Goal: Navigation & Orientation: Find specific page/section

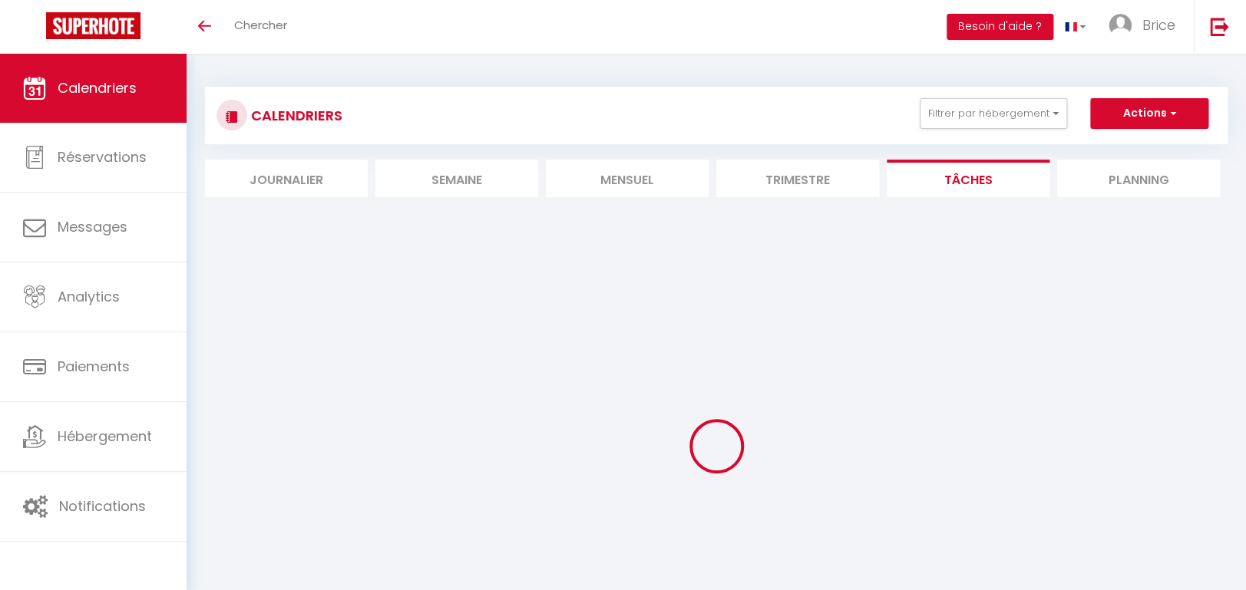
select select
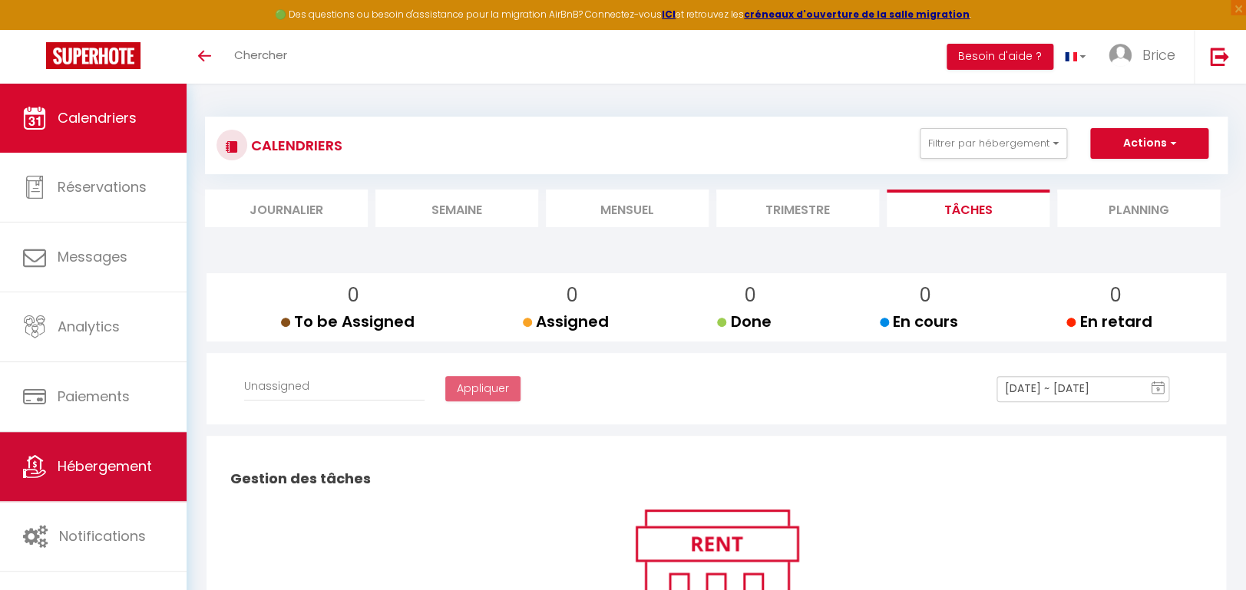
click at [114, 476] on span "Hébergement" at bounding box center [105, 466] width 94 height 19
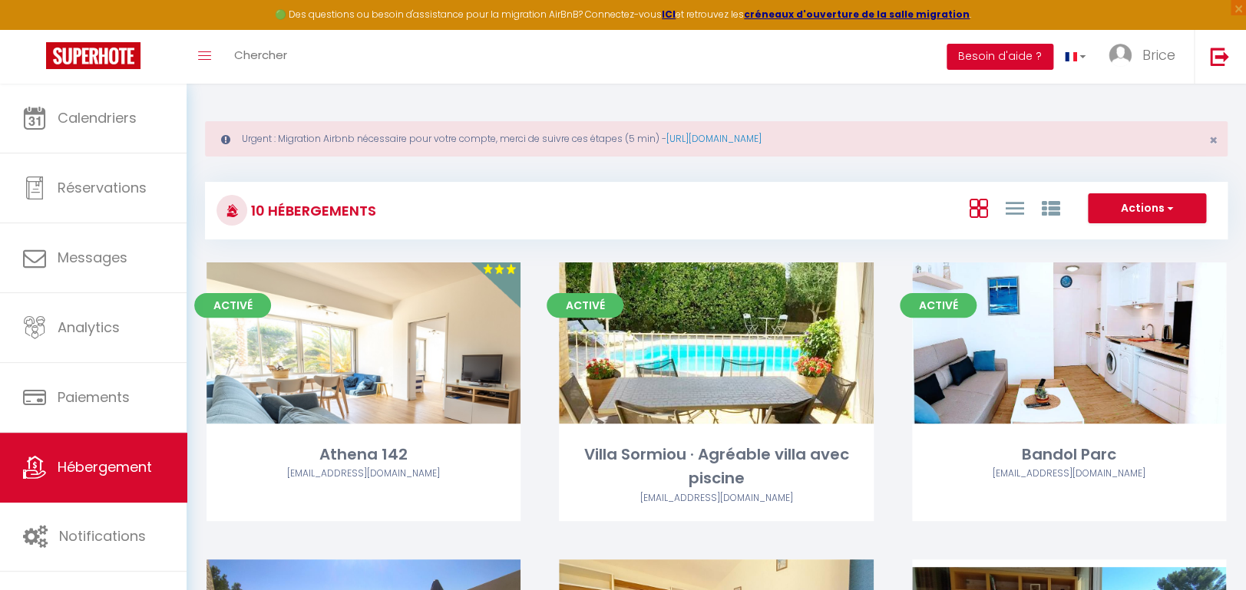
click at [1014, 61] on button "Besoin d'aide ?" at bounding box center [1000, 57] width 107 height 26
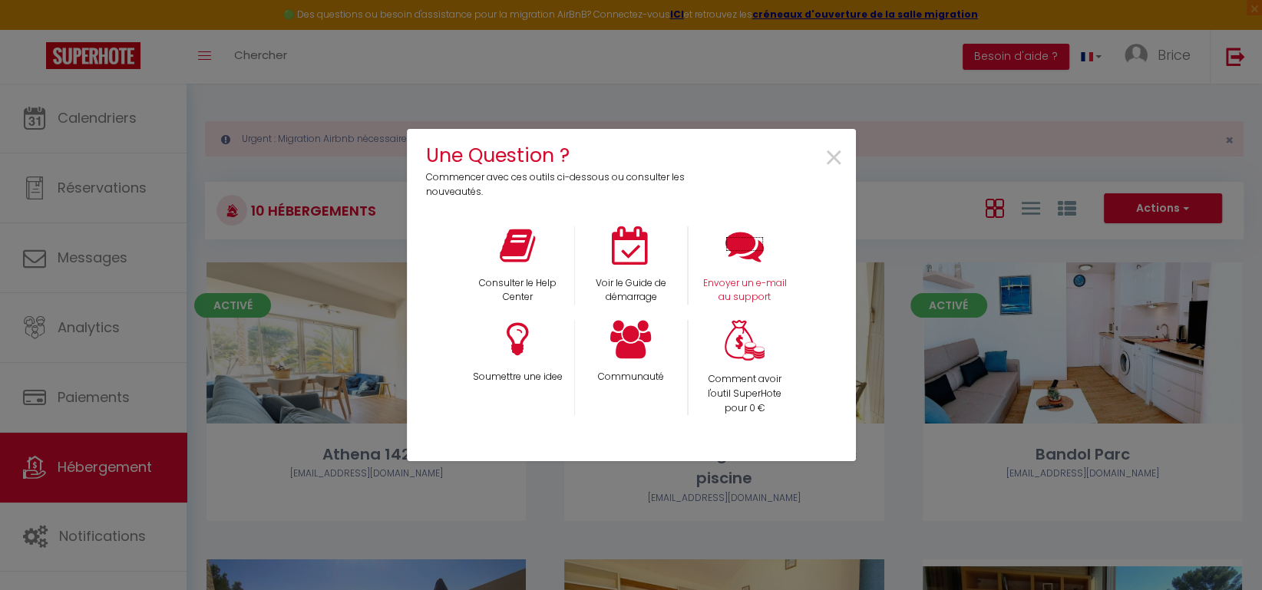
click at [736, 253] on icon at bounding box center [745, 246] width 38 height 38
click at [536, 93] on div "Une Question ? Commencer avec ces outils ci-dessous ou consulter les nouveautés…" at bounding box center [631, 295] width 449 height 590
click at [830, 160] on span "×" at bounding box center [834, 158] width 21 height 48
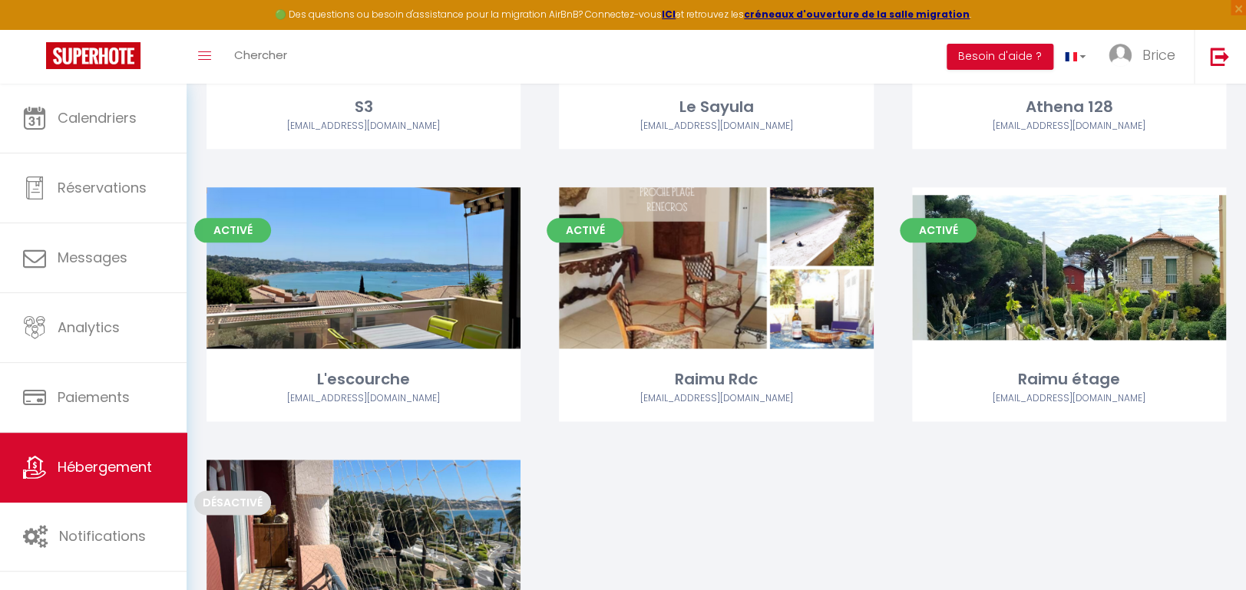
scroll to position [792, 0]
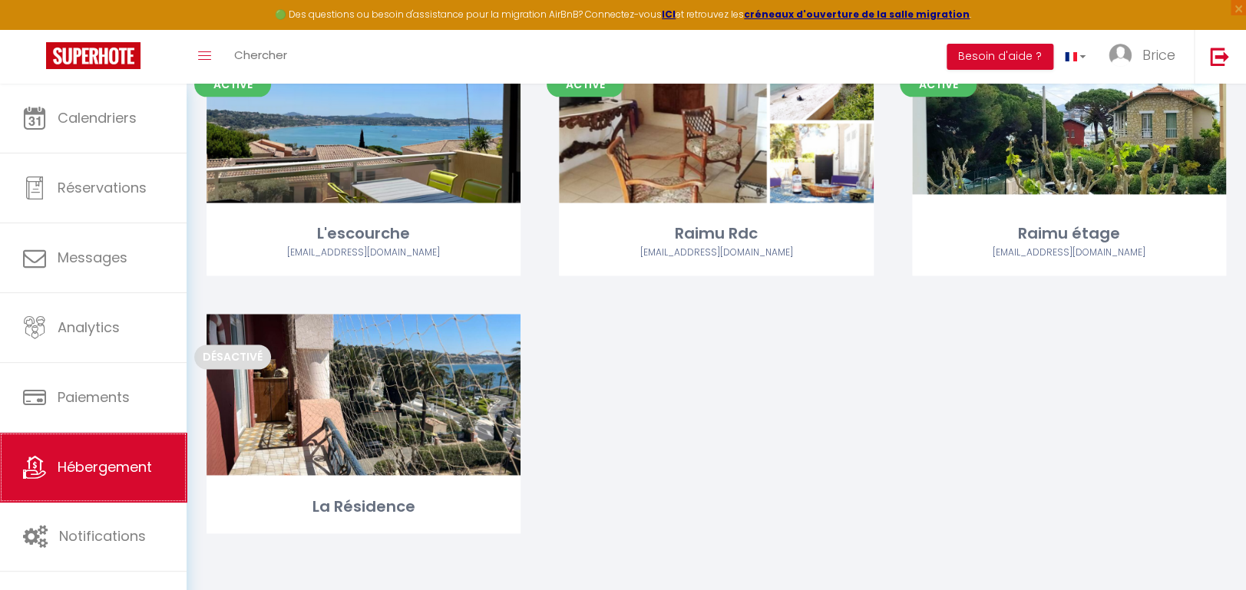
click at [85, 472] on span "Hébergement" at bounding box center [105, 467] width 94 height 19
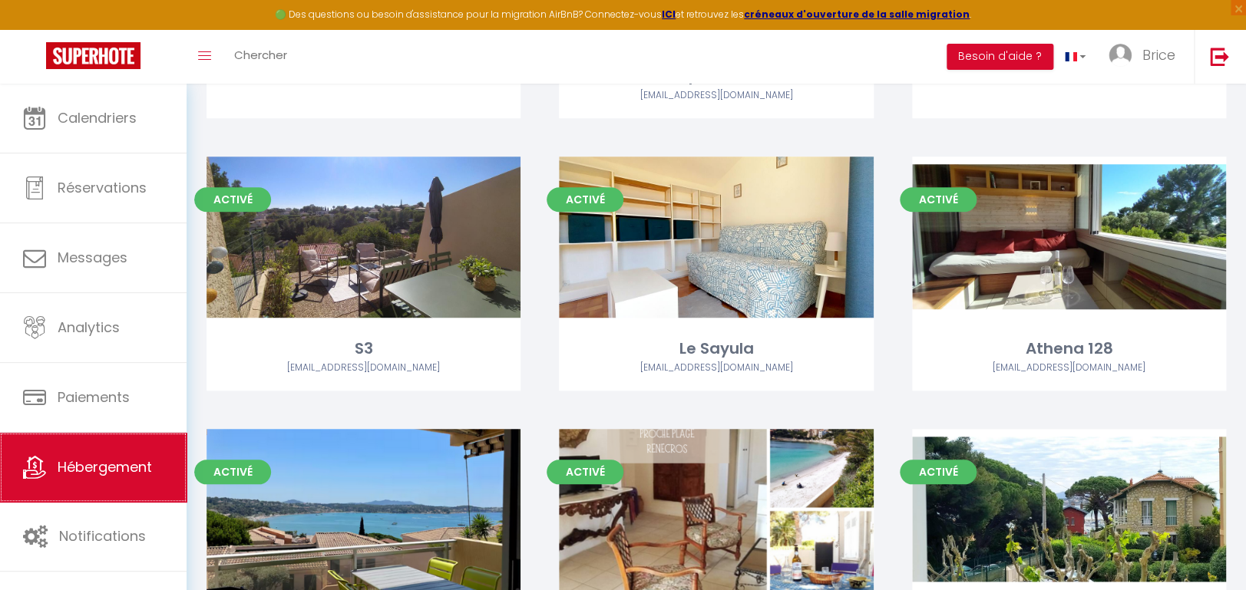
scroll to position [484, 0]
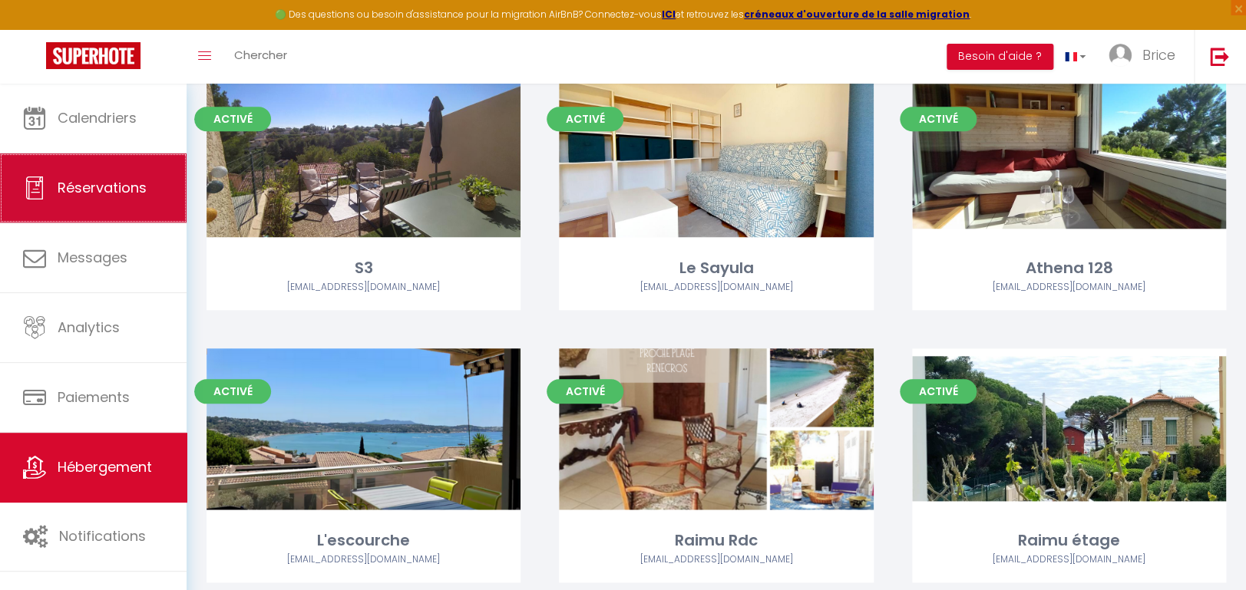
click at [99, 196] on span "Réservations" at bounding box center [102, 187] width 89 height 19
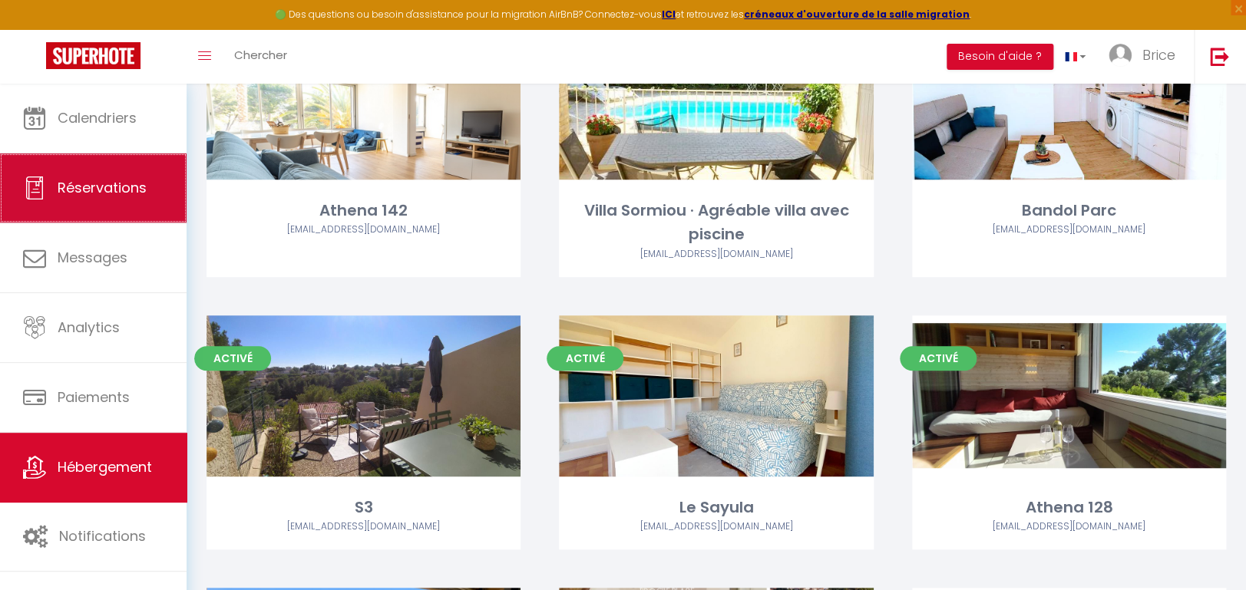
select select "not_cancelled"
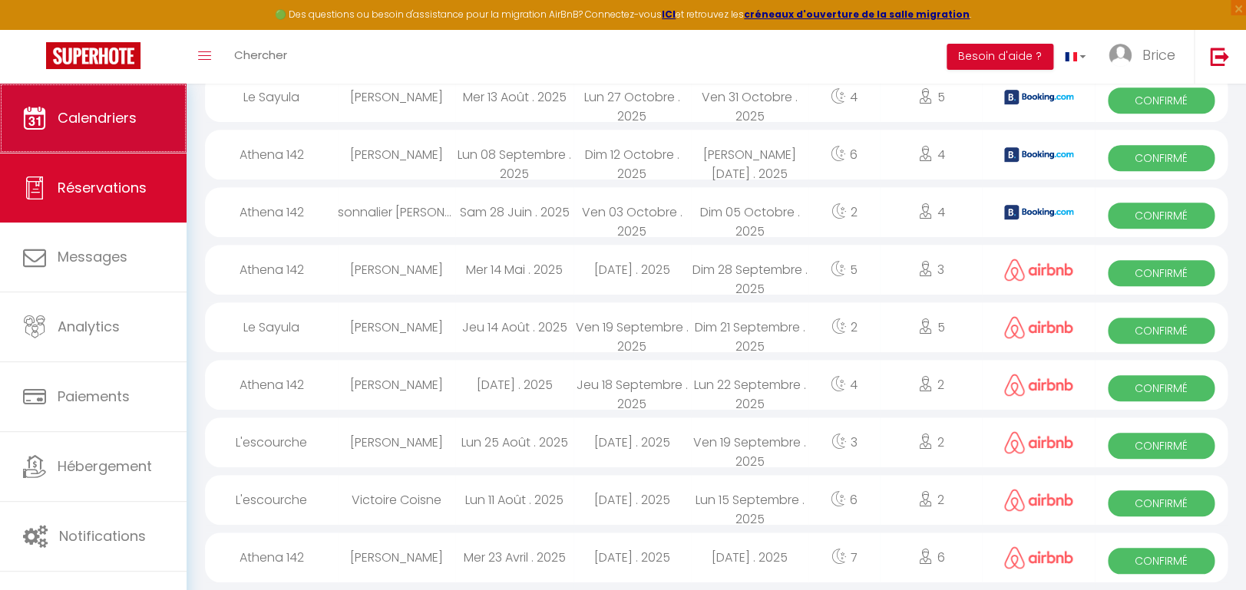
click at [97, 107] on link "Calendriers" at bounding box center [93, 118] width 187 height 69
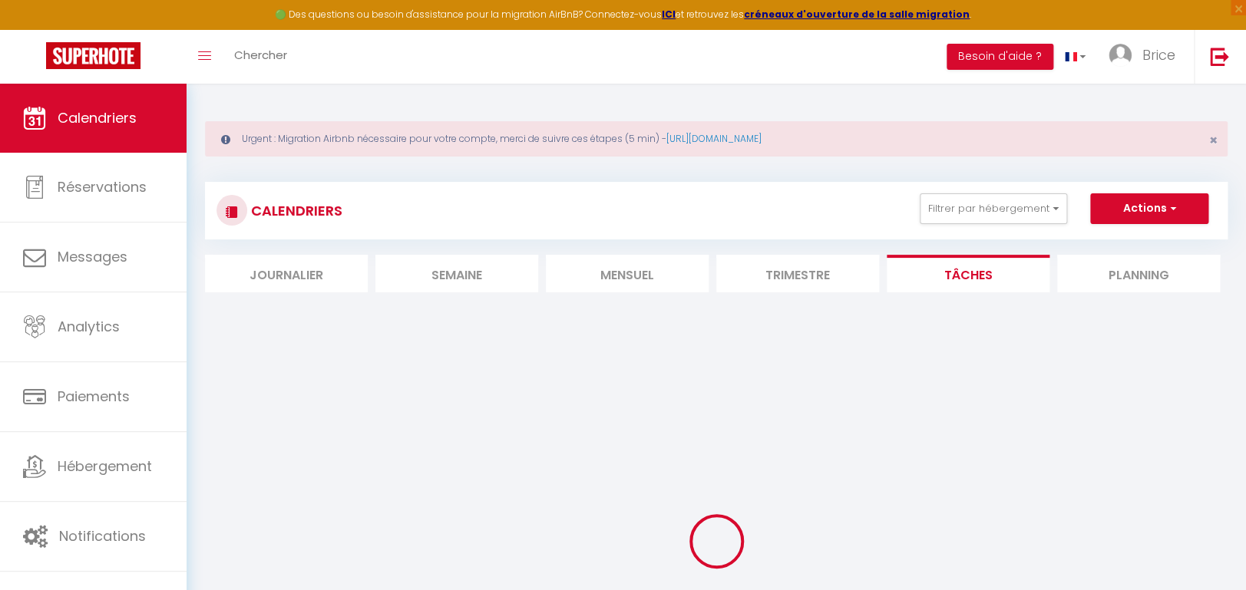
select select
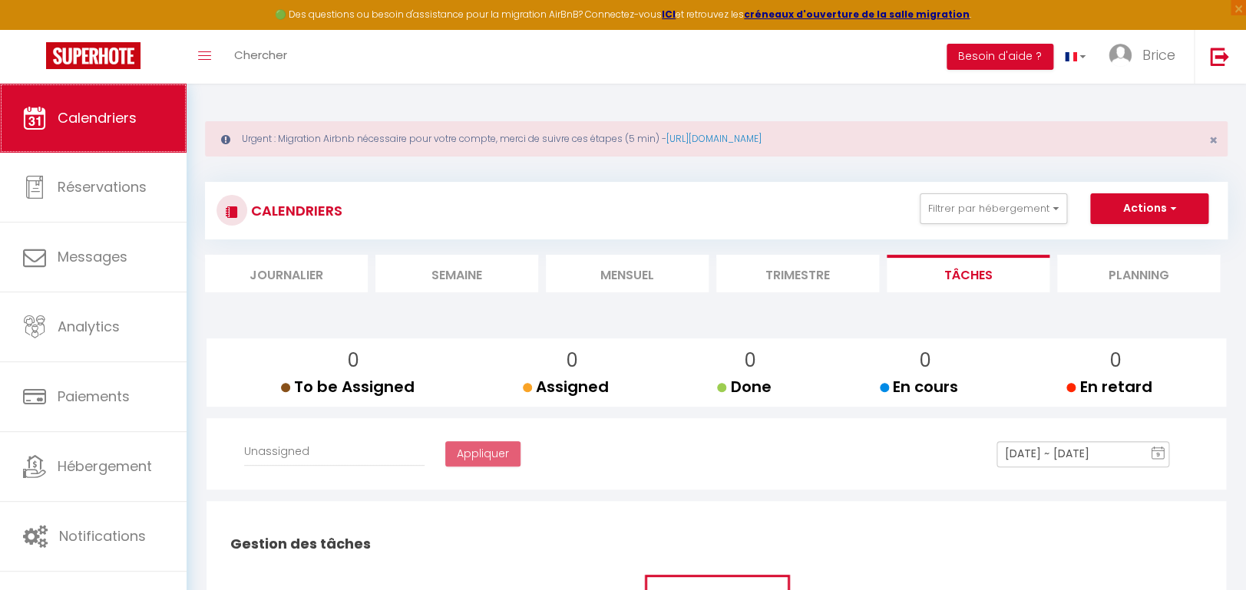
click at [102, 110] on span "Calendriers" at bounding box center [97, 117] width 79 height 19
click at [643, 272] on li "Mensuel" at bounding box center [627, 274] width 163 height 38
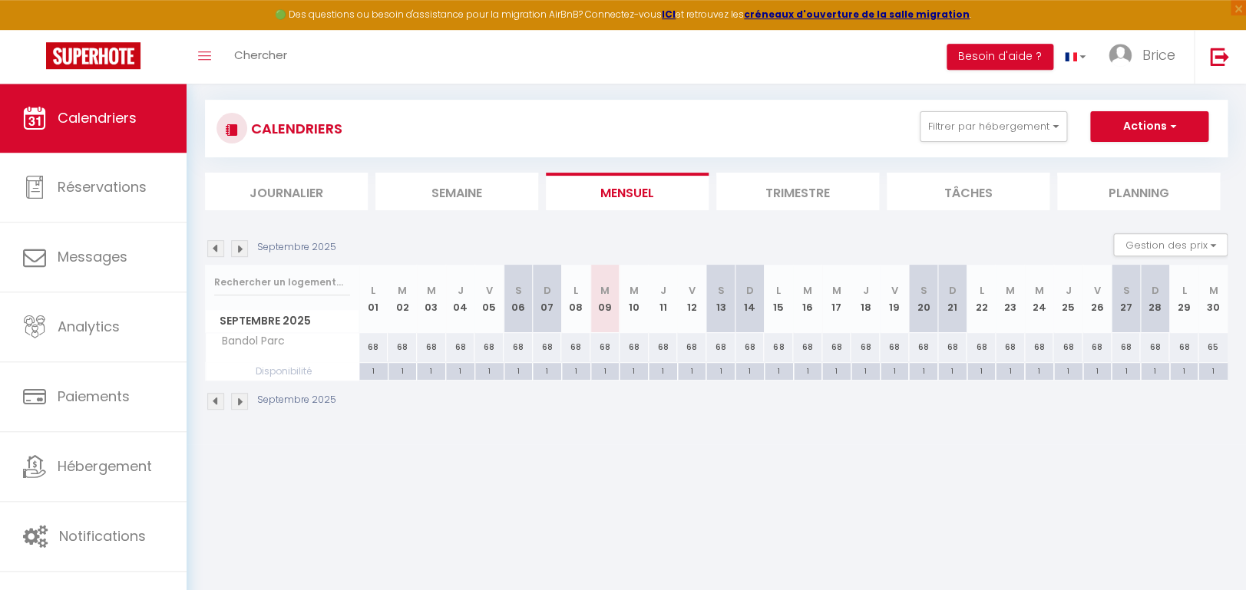
scroll to position [83, 0]
click at [957, 131] on button "Filtrer par hébergement" at bounding box center [993, 126] width 147 height 31
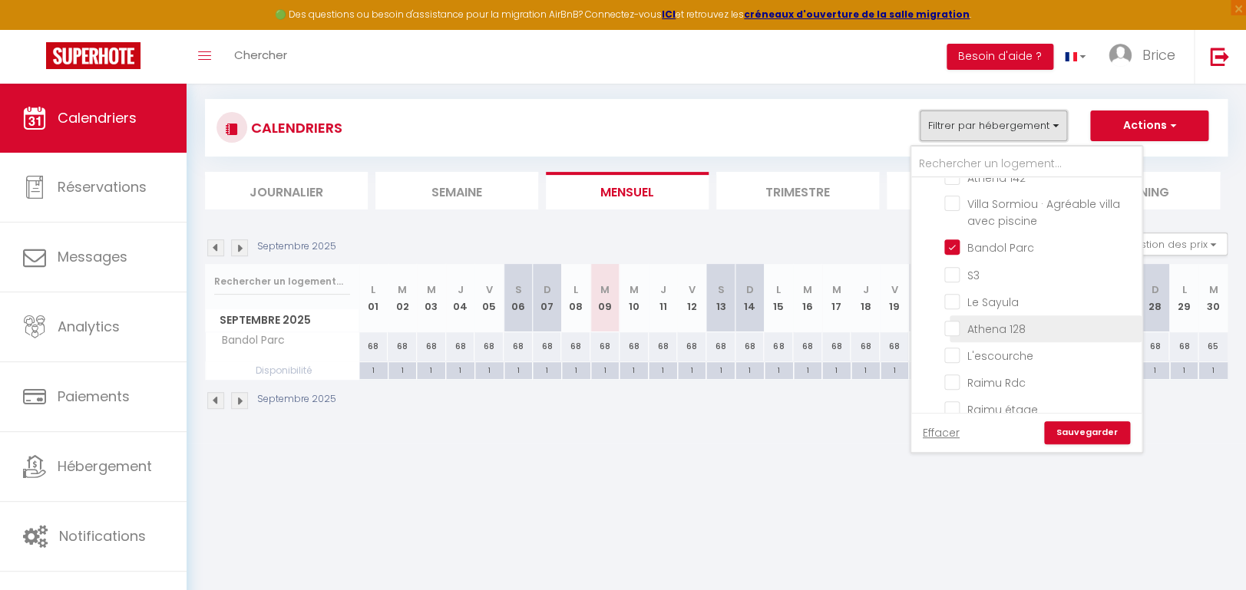
scroll to position [0, 0]
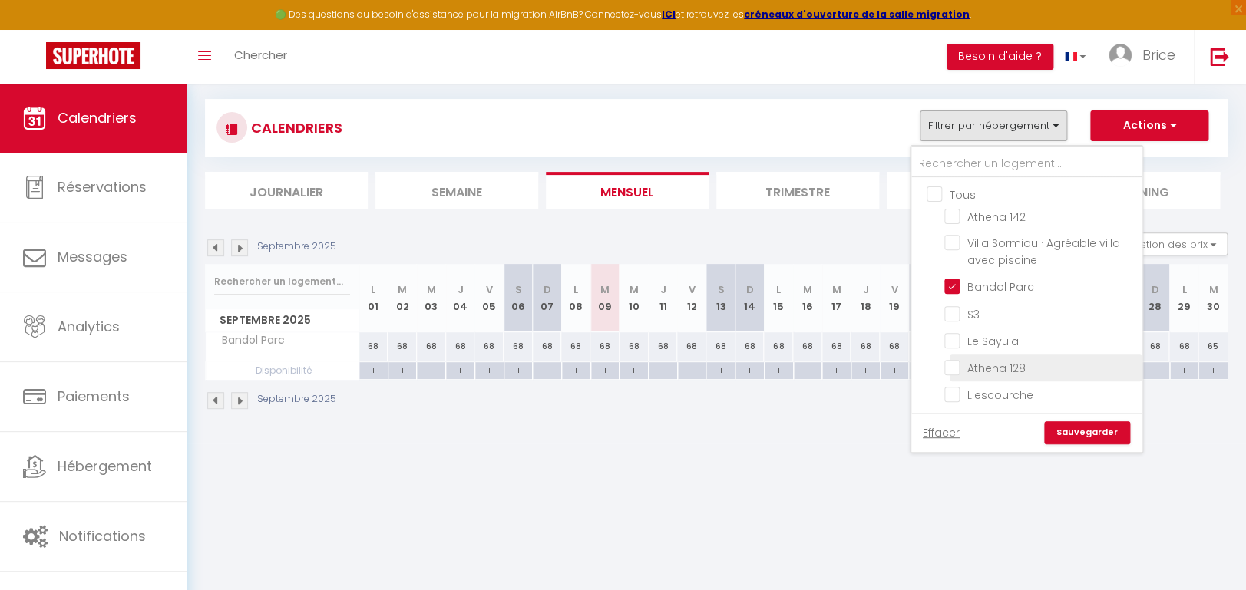
click at [954, 362] on input "Athena 128" at bounding box center [1040, 366] width 192 height 15
checkbox input "true"
checkbox input "false"
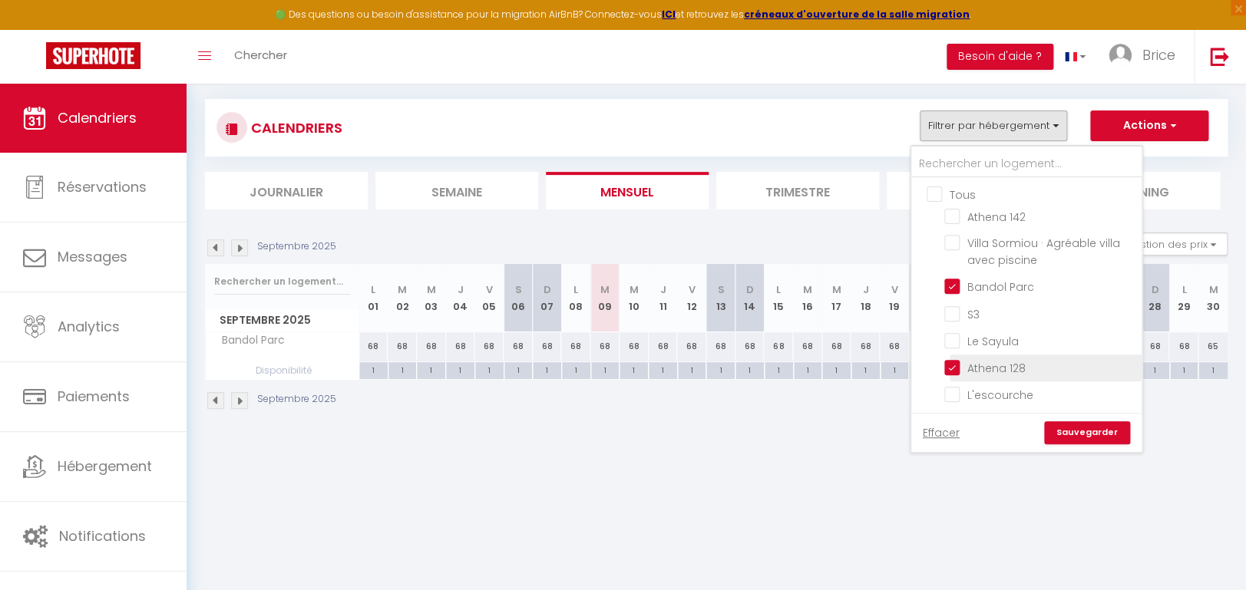
checkbox input "false"
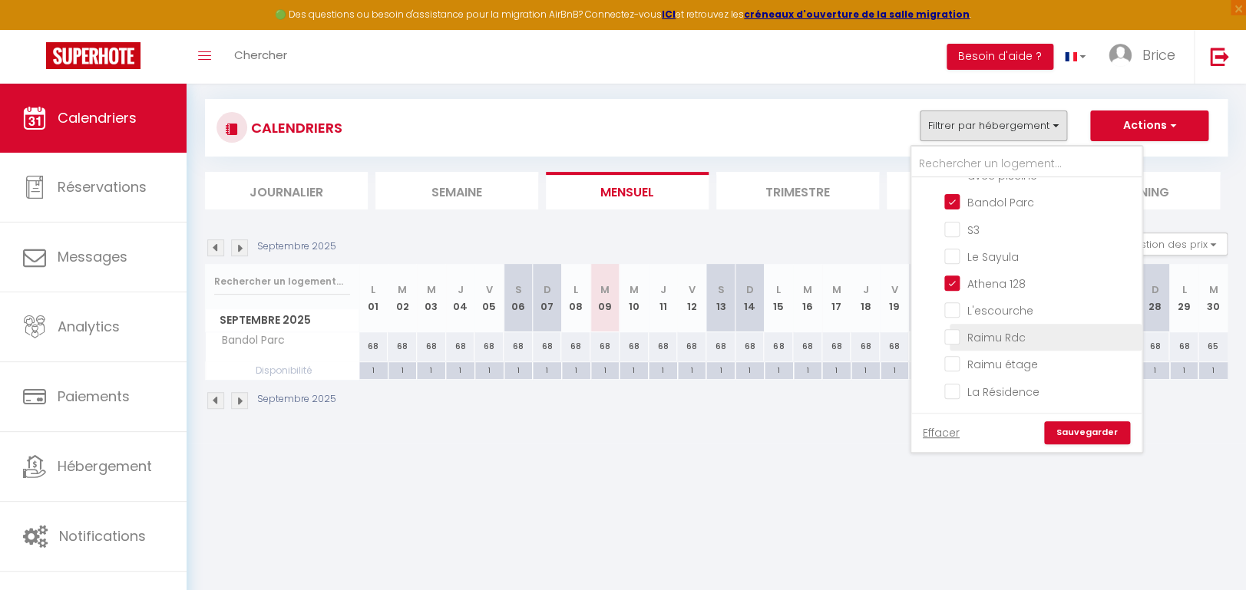
scroll to position [101, 0]
click at [853, 438] on div "Urgent : Migration Airbnb nécessaire pour votre compte, merci de suivre ces éta…" at bounding box center [717, 222] width 1060 height 443
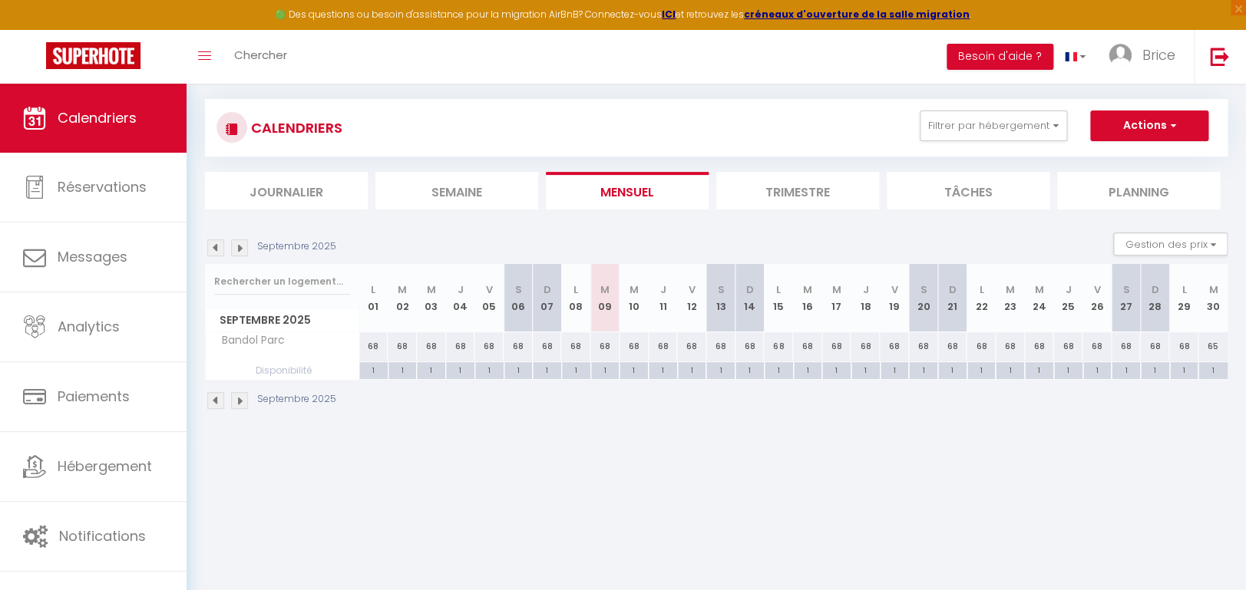
click at [878, 438] on div "Urgent : Migration Airbnb nécessaire pour votre compte, merci de suivre ces éta…" at bounding box center [717, 222] width 1060 height 443
click at [716, 62] on div "Toggle menubar Chercher BUTTON Besoin d'aide ? Brice Paramètres Équipe" at bounding box center [672, 57] width 1123 height 54
